Goal: Navigation & Orientation: Find specific page/section

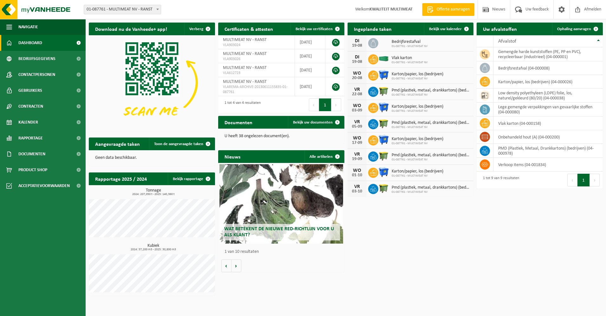
click at [403, 41] on span "Bedrijfsrestafval" at bounding box center [410, 41] width 36 height 5
click at [403, 46] on span "01-087761 - MULTIMEAT NV" at bounding box center [410, 46] width 36 height 4
click at [401, 62] on span "01-087761 - MULTIMEAT NV" at bounding box center [410, 63] width 36 height 4
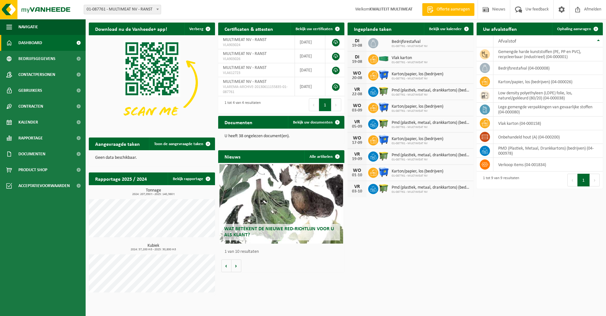
click at [410, 71] on div "Karton/papier, los (bedrijven) 01-087761 - MULTIMEAT NV" at bounding box center [416, 76] width 55 height 10
click at [354, 43] on div "DI" at bounding box center [357, 40] width 13 height 5
click at [467, 29] on span at bounding box center [466, 29] width 13 height 13
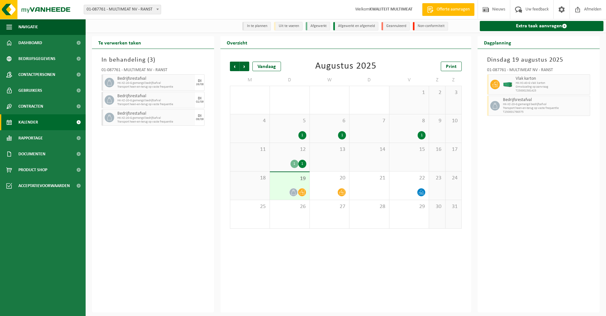
click at [294, 191] on icon at bounding box center [293, 191] width 5 height 5
click at [523, 85] on span "Omwisseling op aanvraag" at bounding box center [552, 87] width 73 height 4
click at [498, 155] on div "Dinsdag 19 augustus 2025 01-087761 - MULTIMEAT NV - RANST Vlak karton HK-XC-40-…" at bounding box center [539, 180] width 122 height 263
click at [518, 141] on div "Dinsdag 19 augustus 2025 01-087761 - MULTIMEAT NV - RANST Vlak karton HK-XC-40-…" at bounding box center [539, 180] width 122 height 263
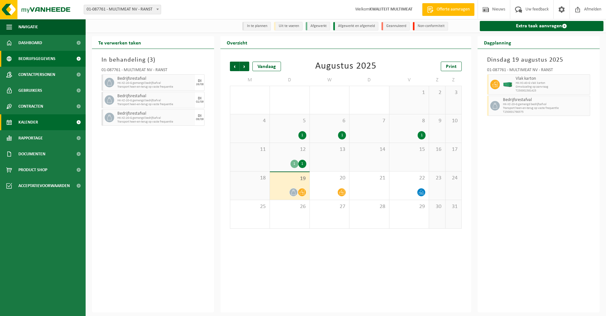
click at [36, 56] on span "Bedrijfsgegevens" at bounding box center [36, 59] width 37 height 16
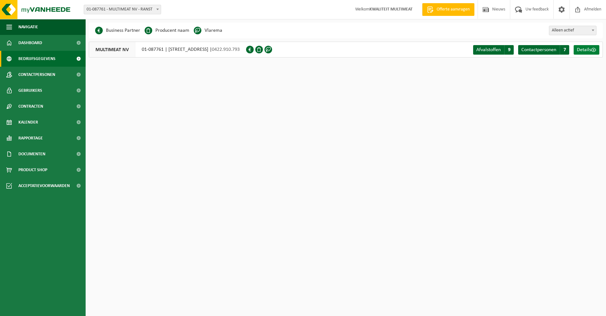
click at [582, 49] on span "Details" at bounding box center [584, 49] width 14 height 5
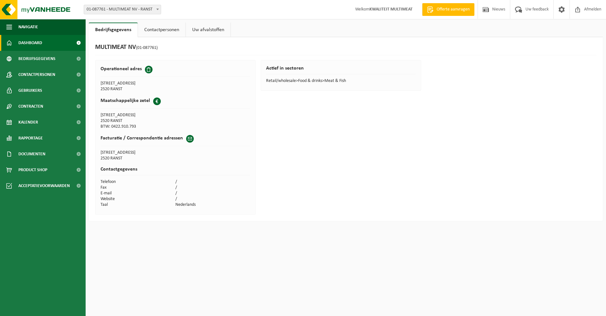
click at [31, 42] on span "Dashboard" at bounding box center [30, 43] width 24 height 16
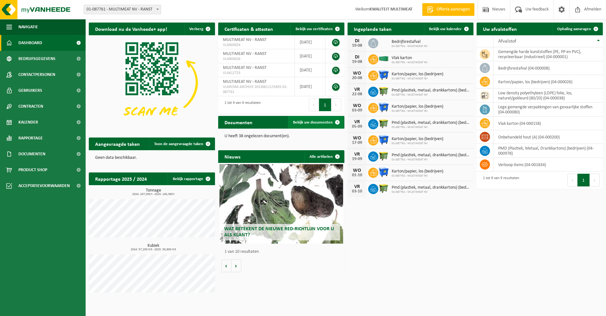
click at [319, 121] on span "Bekijk uw documenten" at bounding box center [313, 122] width 40 height 4
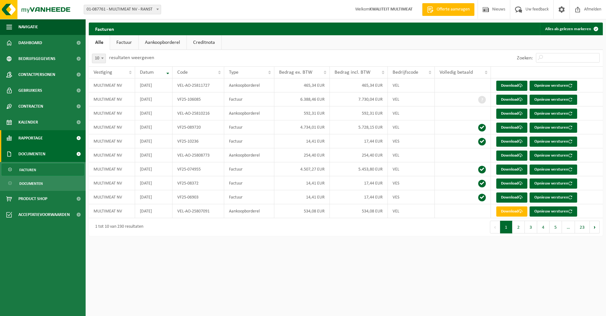
click at [33, 137] on span "Rapportage" at bounding box center [30, 138] width 24 height 16
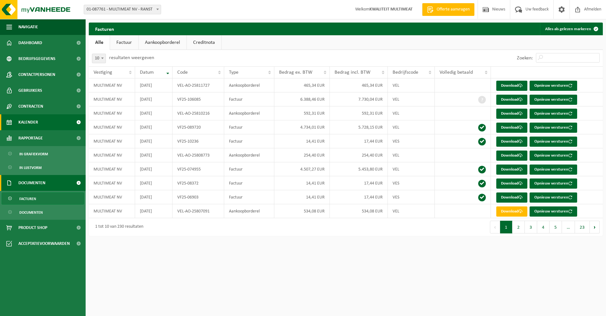
click at [30, 120] on span "Kalender" at bounding box center [28, 122] width 20 height 16
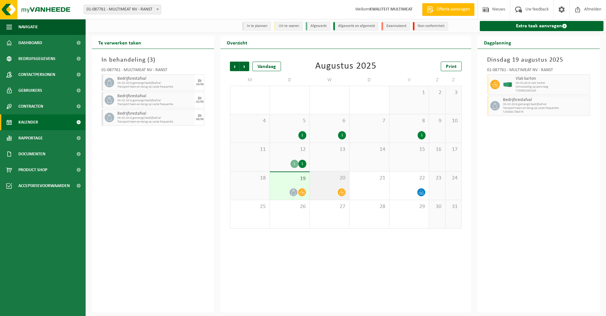
click at [327, 186] on div "20" at bounding box center [330, 185] width 40 height 28
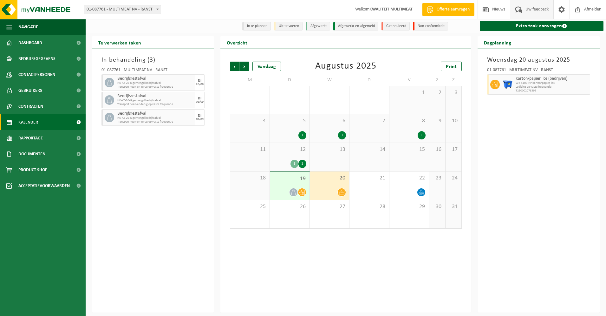
click at [529, 8] on span "Uw feedback" at bounding box center [537, 9] width 26 height 19
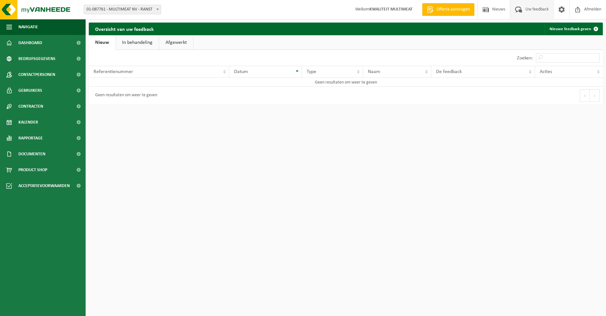
click at [138, 38] on link "In behandeling" at bounding box center [137, 42] width 43 height 15
click at [180, 41] on link "Afgewerkt" at bounding box center [177, 42] width 34 height 15
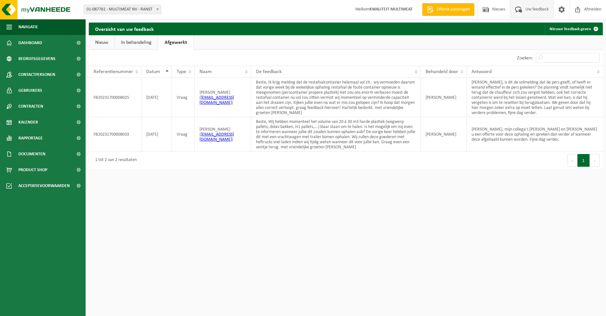
click at [105, 41] on link "Nieuw" at bounding box center [102, 42] width 26 height 15
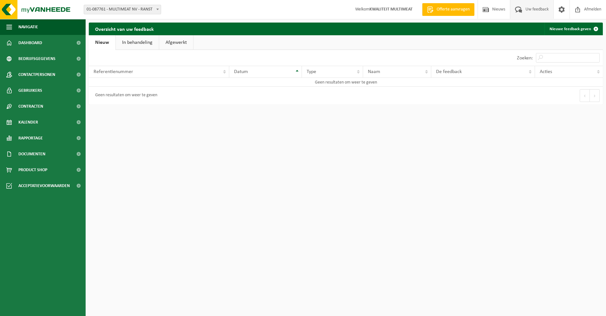
click at [442, 8] on span "Offerte aanvragen" at bounding box center [453, 9] width 36 height 6
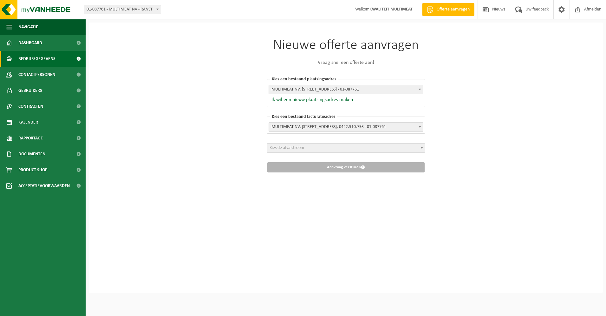
click at [29, 56] on span "Bedrijfsgegevens" at bounding box center [36, 59] width 37 height 16
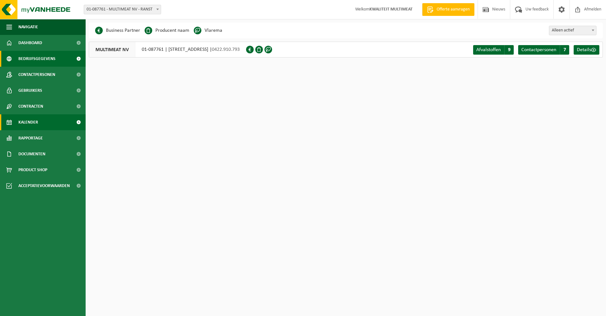
click at [29, 123] on span "Kalender" at bounding box center [28, 122] width 20 height 16
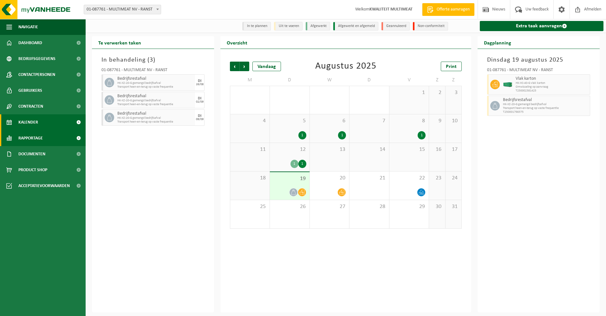
click at [26, 140] on span "Rapportage" at bounding box center [30, 138] width 24 height 16
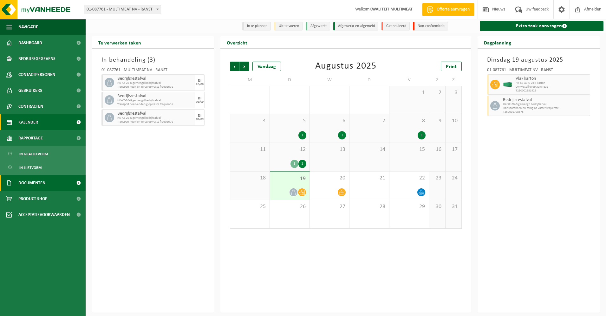
click at [30, 183] on span "Documenten" at bounding box center [31, 183] width 27 height 16
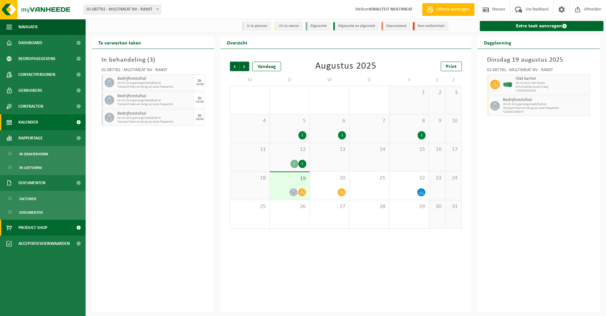
click at [30, 227] on span "Product Shop" at bounding box center [32, 227] width 29 height 16
